Goal: Information Seeking & Learning: Learn about a topic

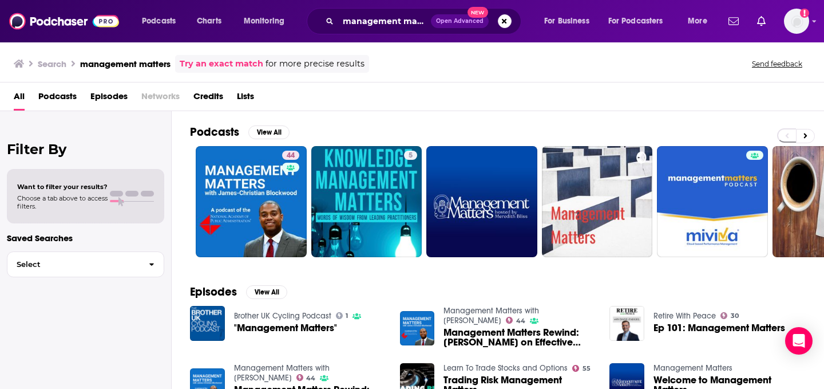
scroll to position [13, 0]
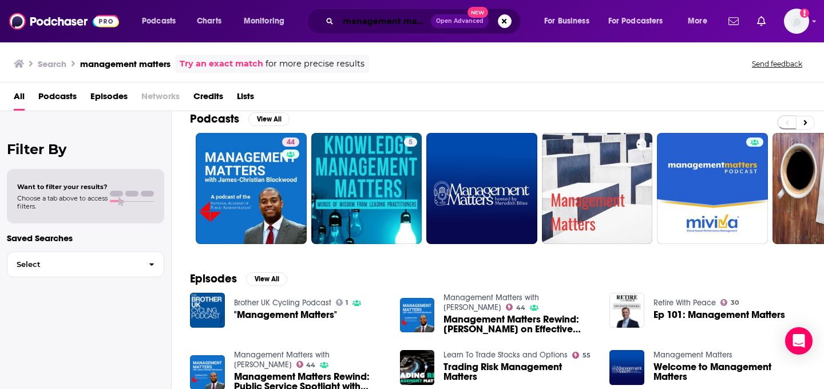
click at [415, 22] on input "management matters" at bounding box center [384, 21] width 93 height 18
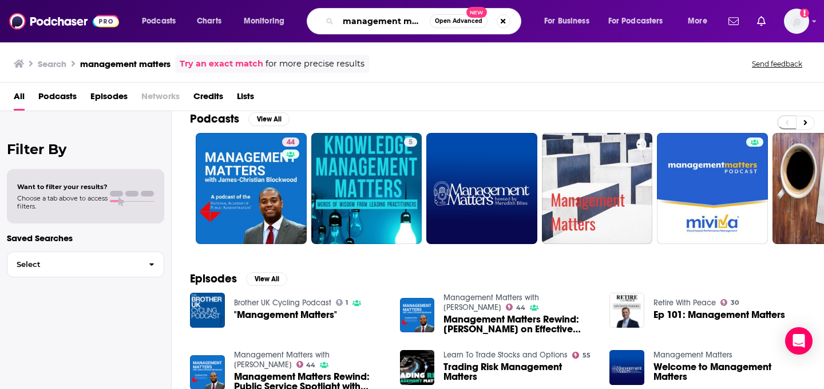
click at [415, 22] on input "management matters" at bounding box center [384, 21] width 92 height 18
type input "management issues"
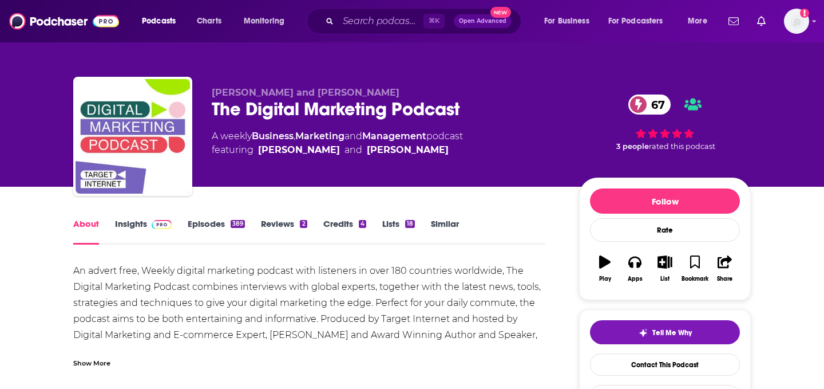
click at [129, 230] on link "Insights" at bounding box center [143, 231] width 57 height 26
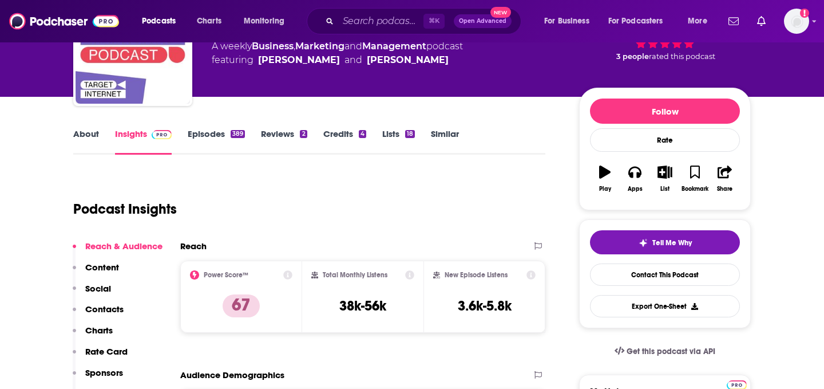
scroll to position [48, 0]
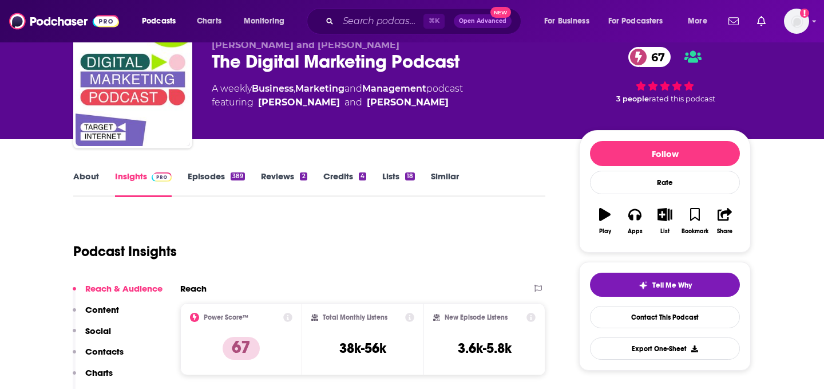
click at [86, 178] on link "About" at bounding box center [86, 184] width 26 height 26
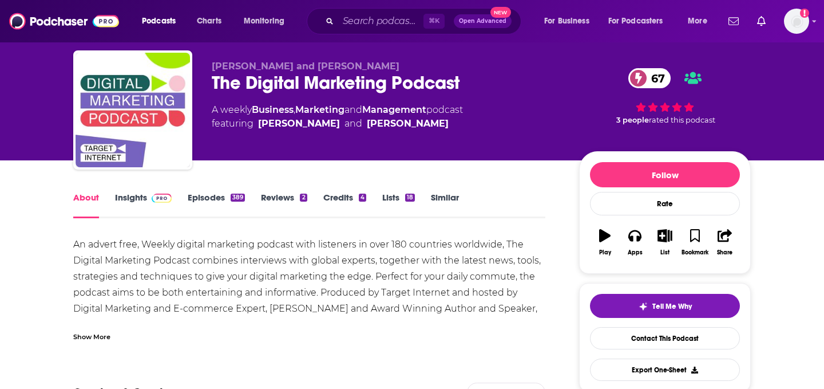
scroll to position [28, 0]
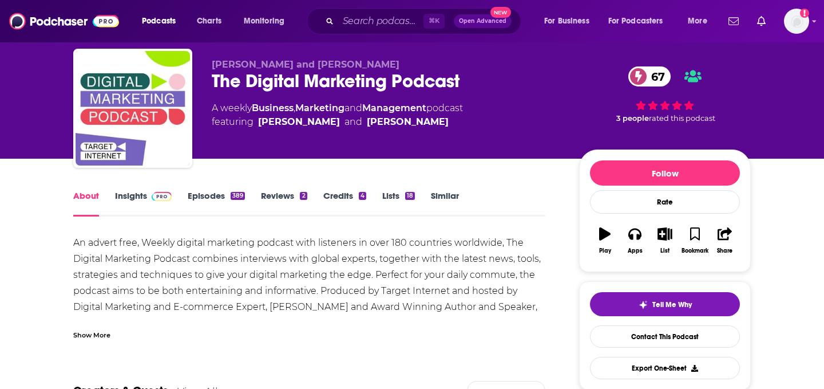
click at [88, 311] on div "An advert free, Weekly digital marketing podcast with listeners in over 180 cou…" at bounding box center [309, 283] width 472 height 96
click at [95, 335] on div "Show More" at bounding box center [91, 334] width 37 height 11
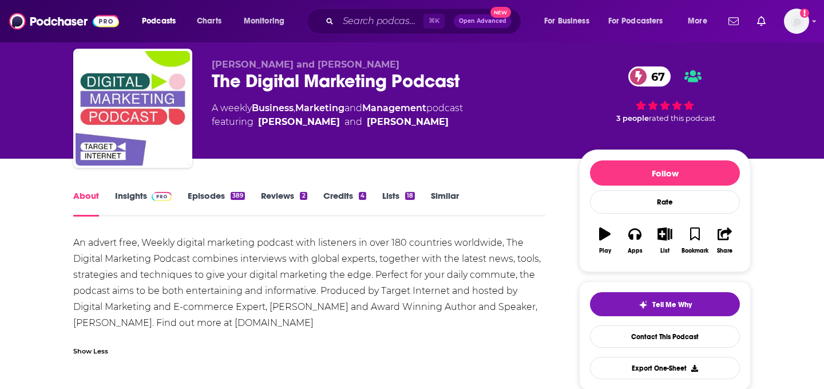
drag, startPoint x: 331, startPoint y: 328, endPoint x: 62, endPoint y: 228, distance: 286.9
copy div "An advert free, Weekly digital marketing podcast with listeners in over 180 cou…"
